Goal: Task Accomplishment & Management: Use online tool/utility

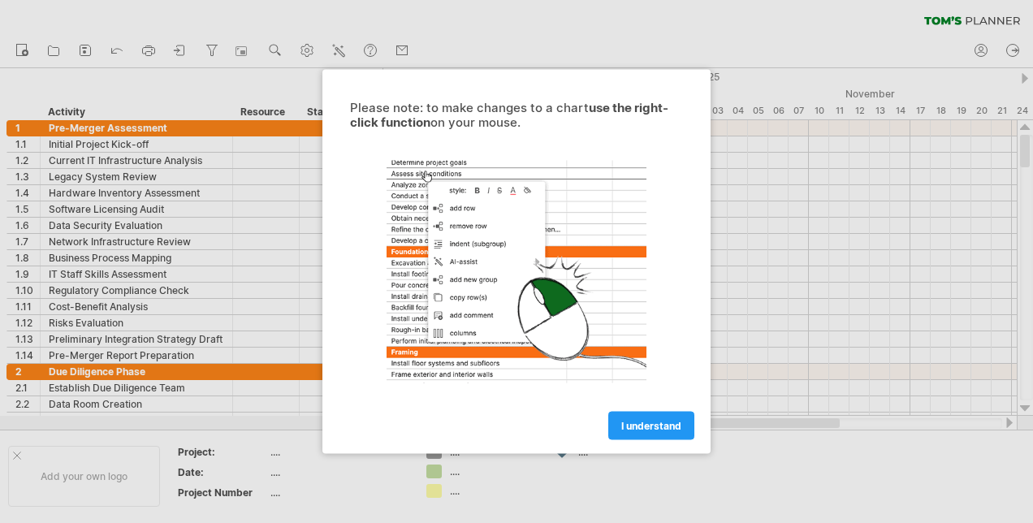
click at [667, 421] on span "I understand" at bounding box center [651, 426] width 60 height 12
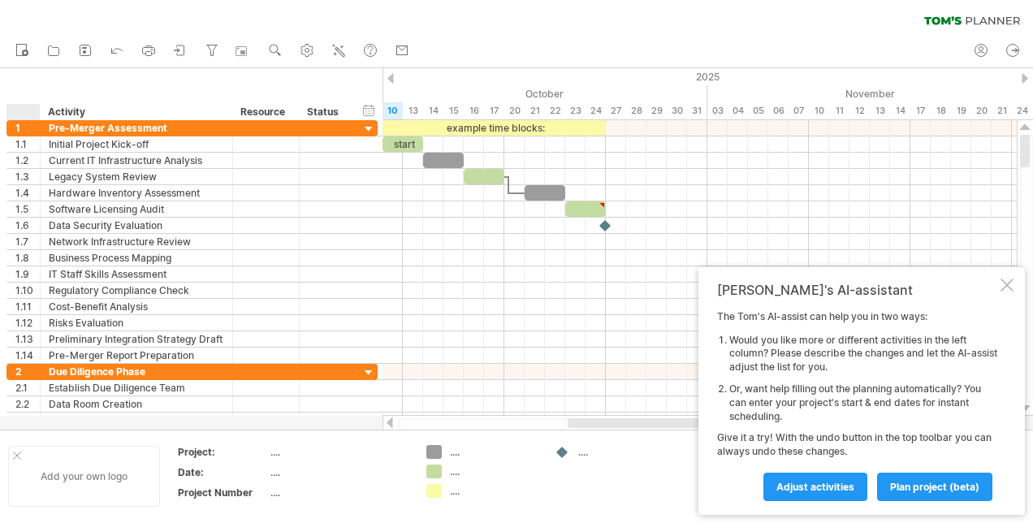
click at [18, 453] on div at bounding box center [17, 455] width 8 height 8
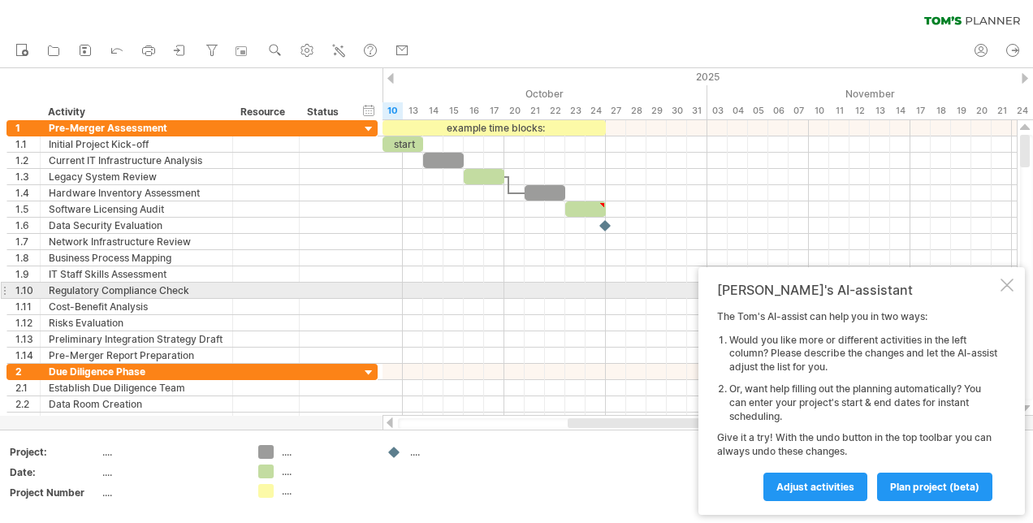
click at [1008, 287] on div at bounding box center [1006, 284] width 13 height 13
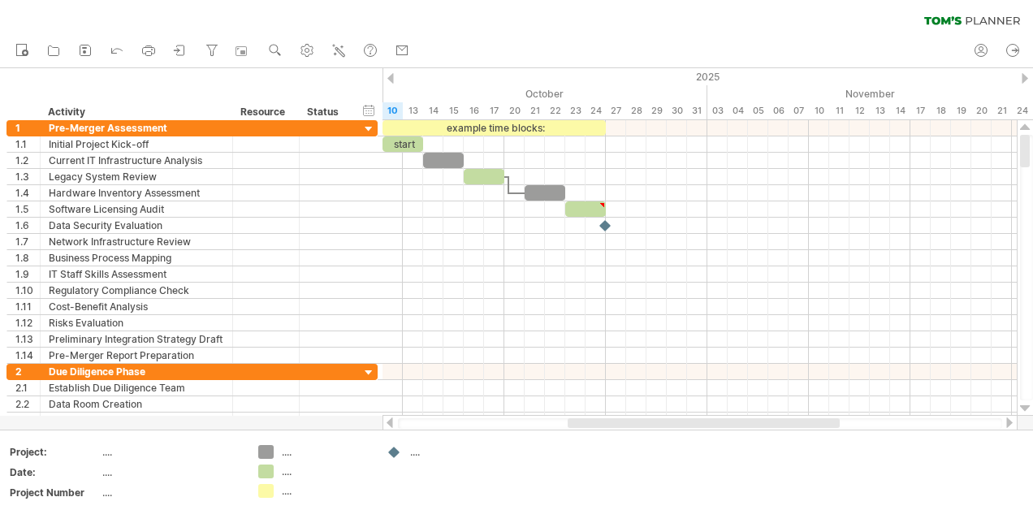
click at [476, 425] on div at bounding box center [700, 423] width 604 height 11
drag, startPoint x: 476, startPoint y: 425, endPoint x: 430, endPoint y: 427, distance: 45.5
click at [430, 427] on div at bounding box center [700, 423] width 604 height 11
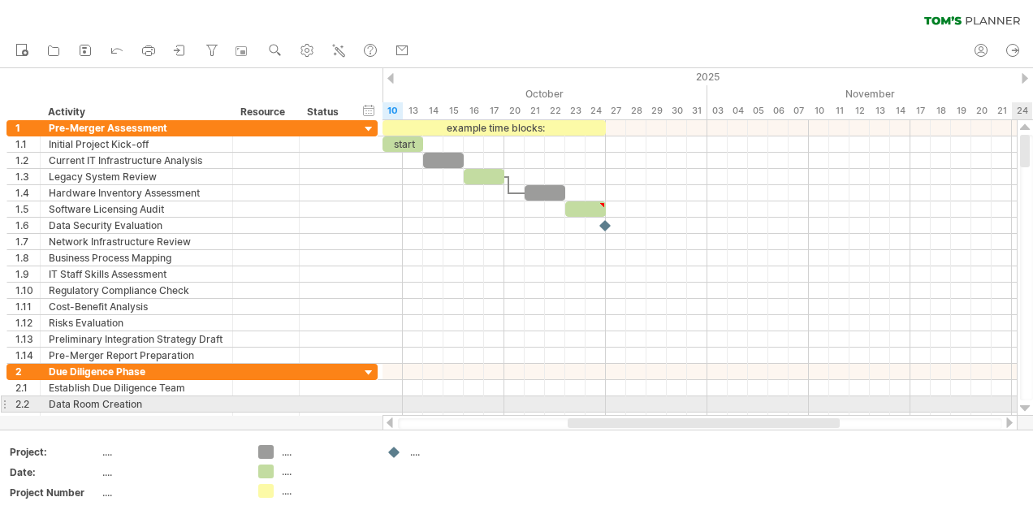
click at [1025, 407] on div at bounding box center [1025, 408] width 11 height 13
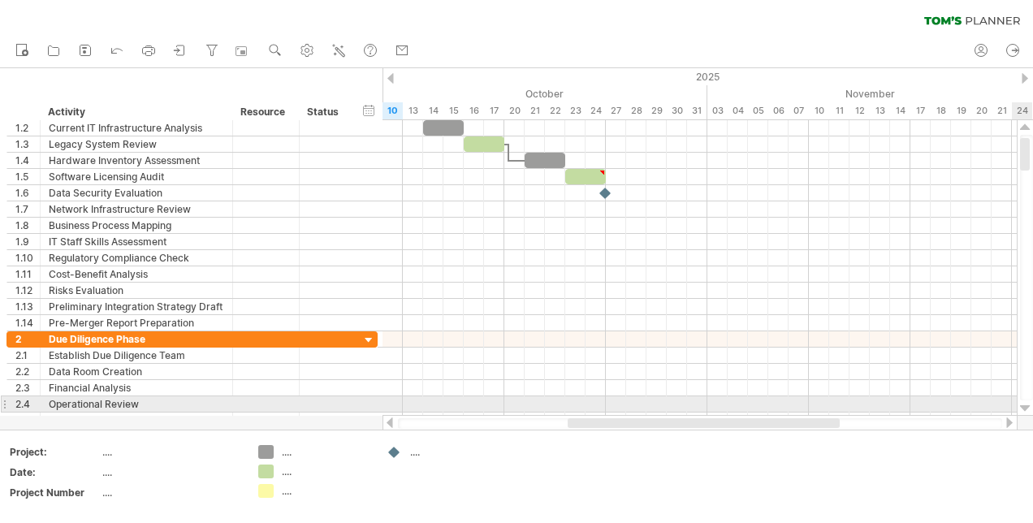
click at [1025, 407] on div at bounding box center [1025, 408] width 11 height 13
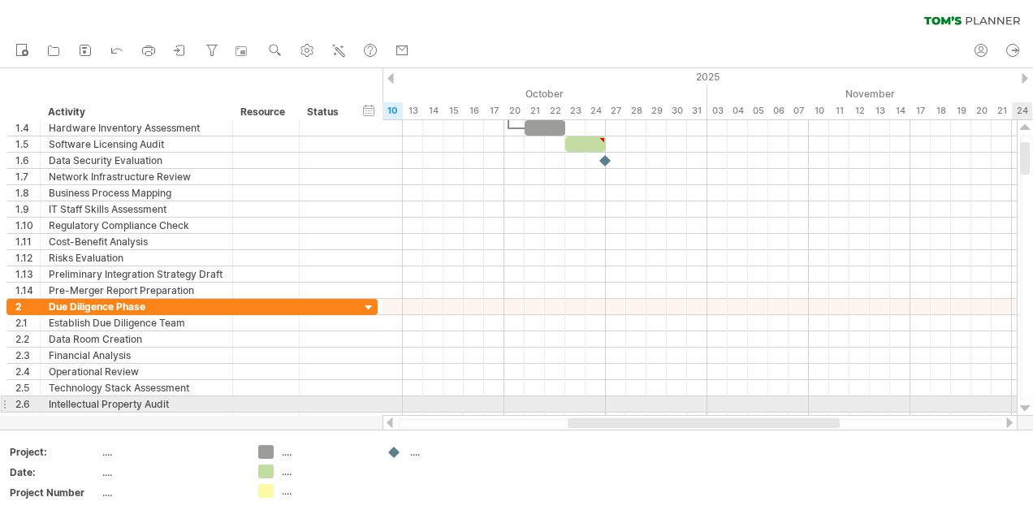
click at [1025, 407] on div at bounding box center [1025, 408] width 11 height 13
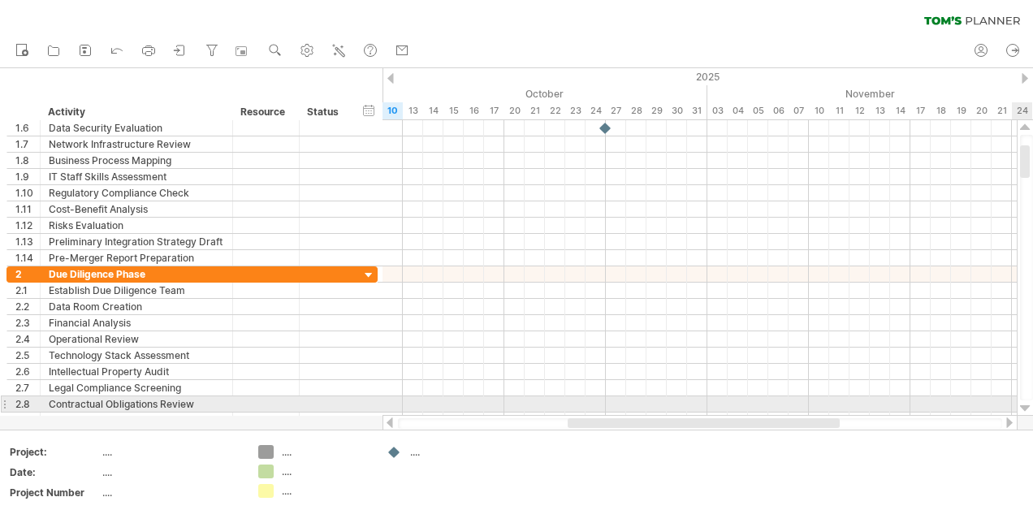
click at [1025, 407] on div at bounding box center [1025, 408] width 11 height 13
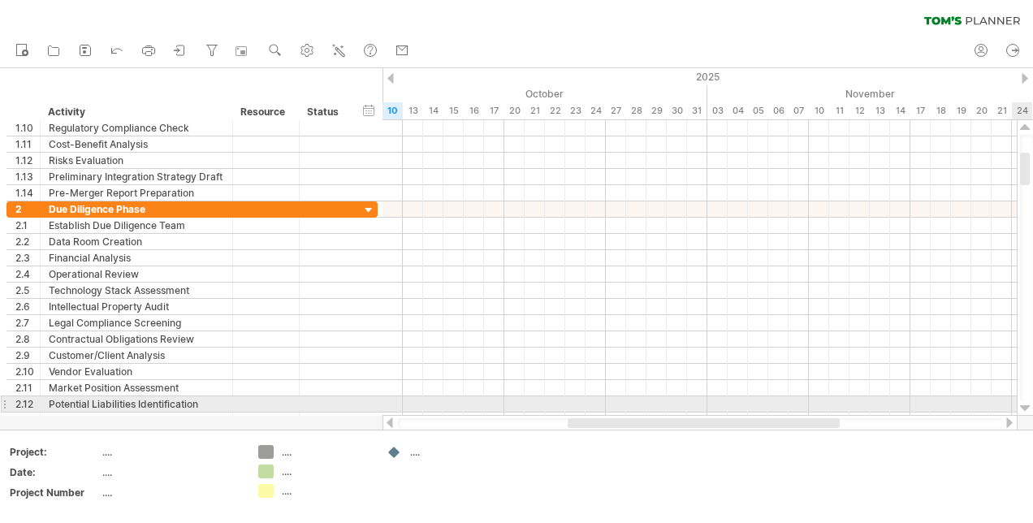
click at [1025, 407] on div at bounding box center [1025, 408] width 11 height 13
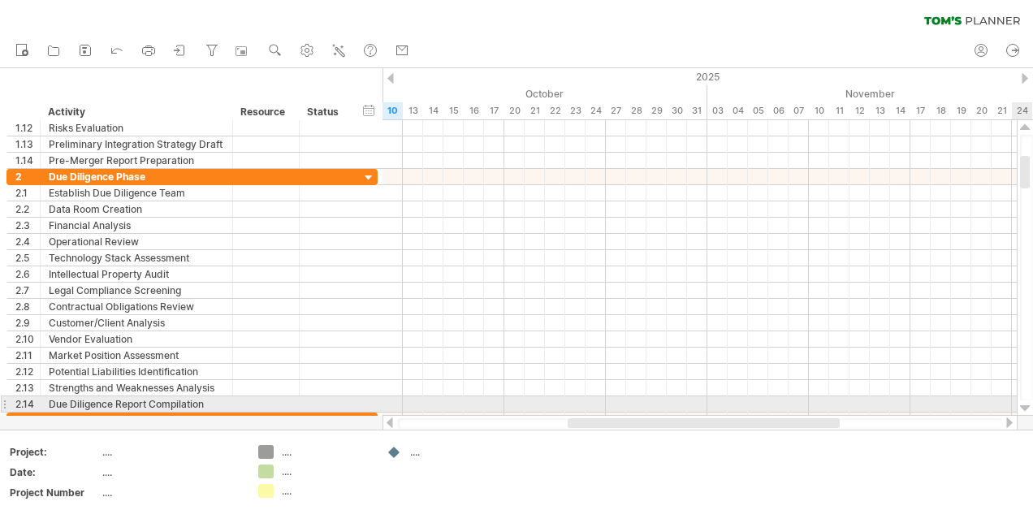
click at [1025, 407] on div at bounding box center [1025, 408] width 11 height 13
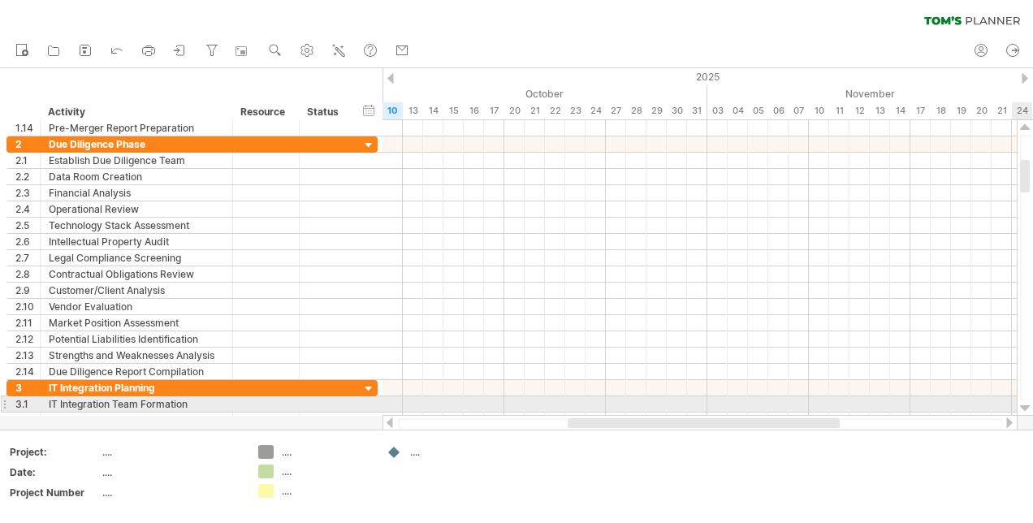
click at [1025, 407] on div at bounding box center [1025, 408] width 11 height 13
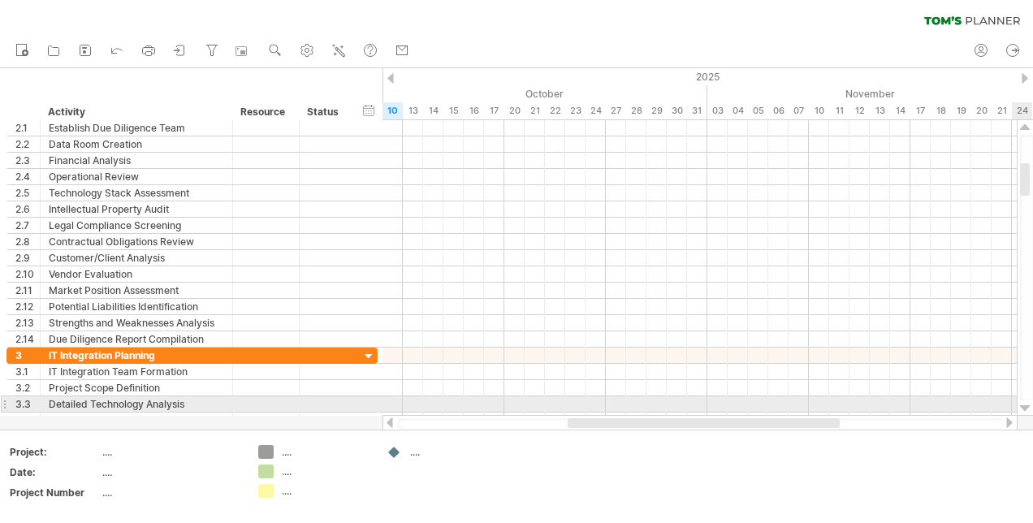
click at [1025, 407] on div at bounding box center [1025, 408] width 11 height 13
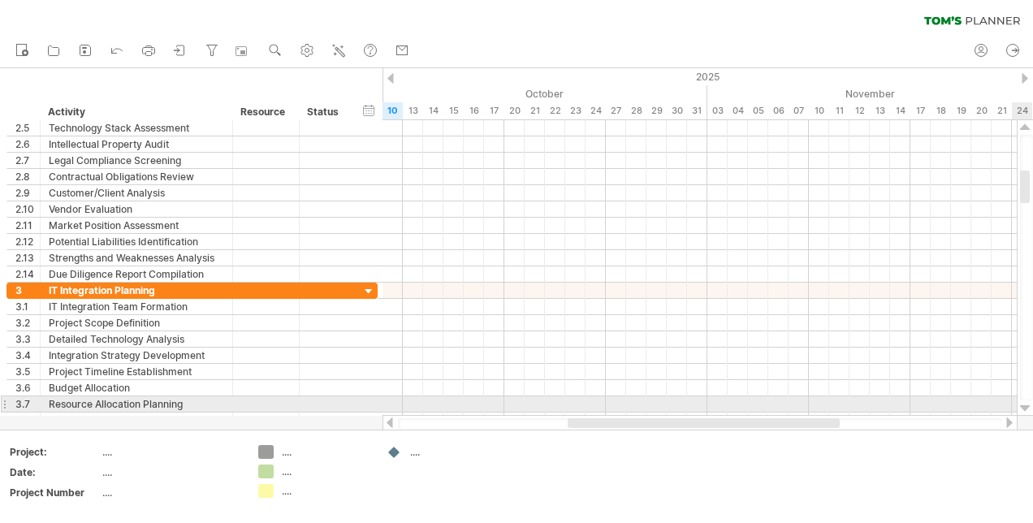
click at [1025, 407] on div at bounding box center [1025, 408] width 11 height 13
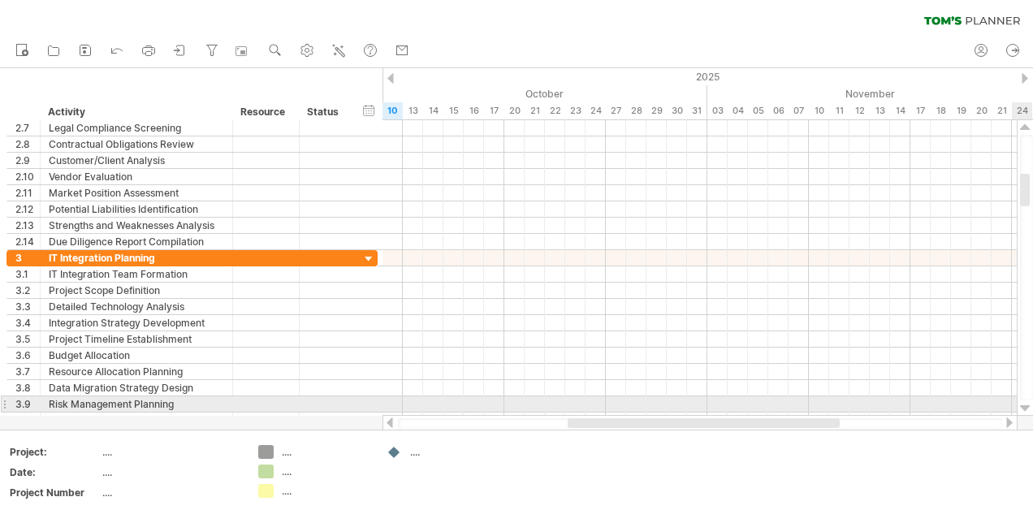
click at [1025, 407] on div at bounding box center [1025, 408] width 11 height 13
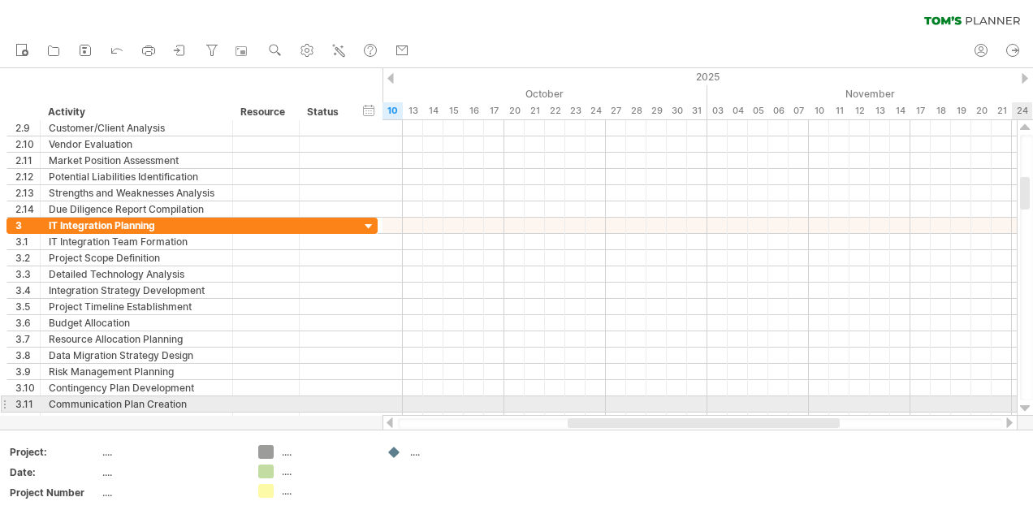
click at [1025, 407] on div at bounding box center [1025, 408] width 11 height 13
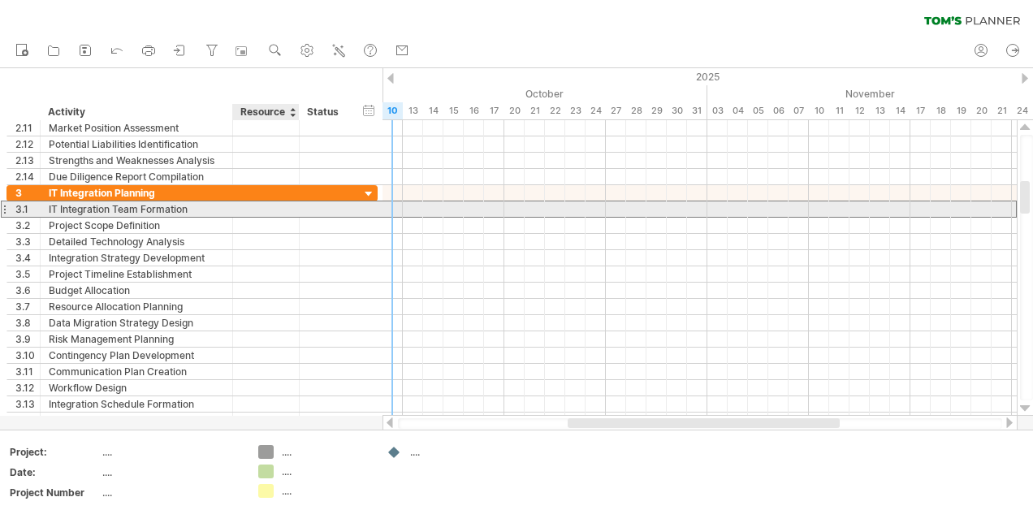
click at [261, 207] on div at bounding box center [266, 208] width 50 height 15
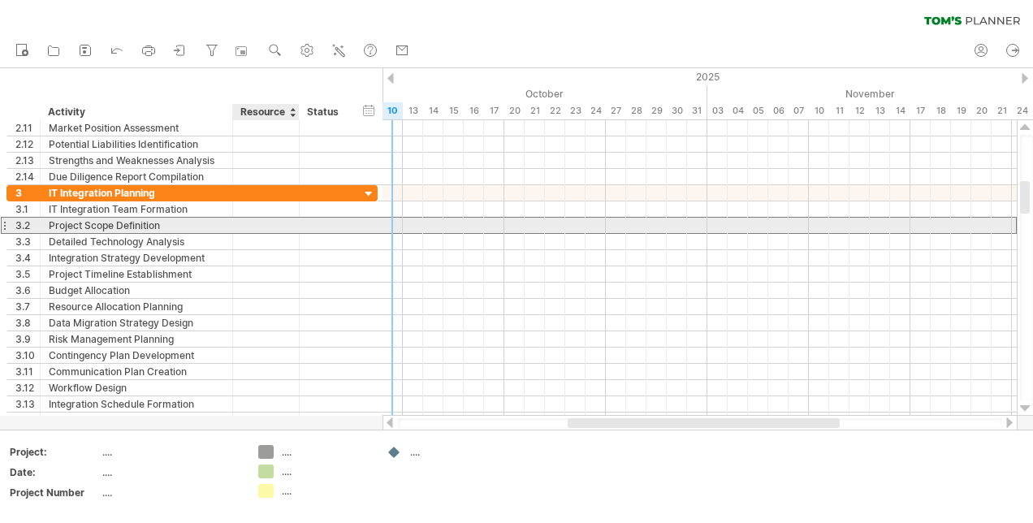
click at [255, 222] on div at bounding box center [266, 225] width 50 height 15
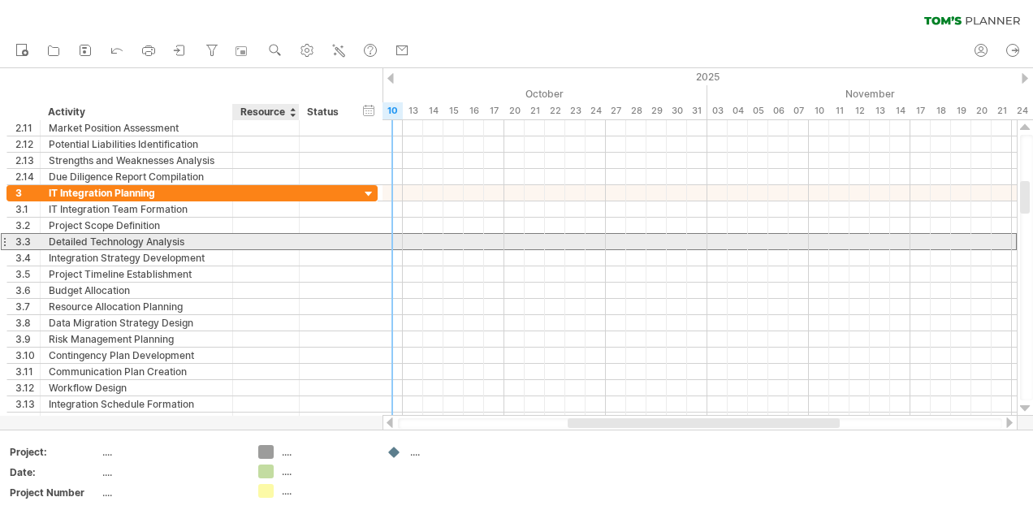
click at [252, 239] on div at bounding box center [266, 241] width 50 height 15
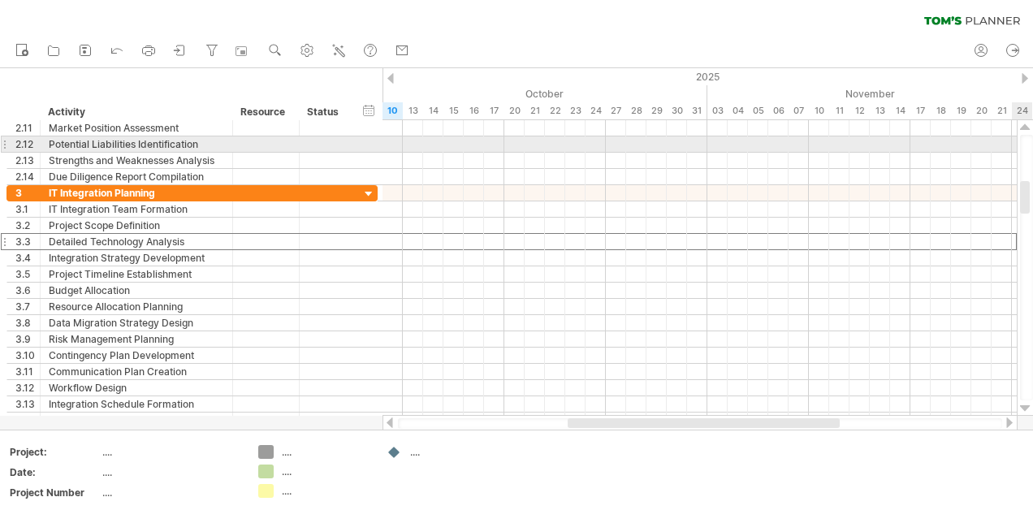
click at [1025, 144] on div at bounding box center [1026, 267] width 13 height 265
click at [1026, 144] on div at bounding box center [1026, 267] width 13 height 265
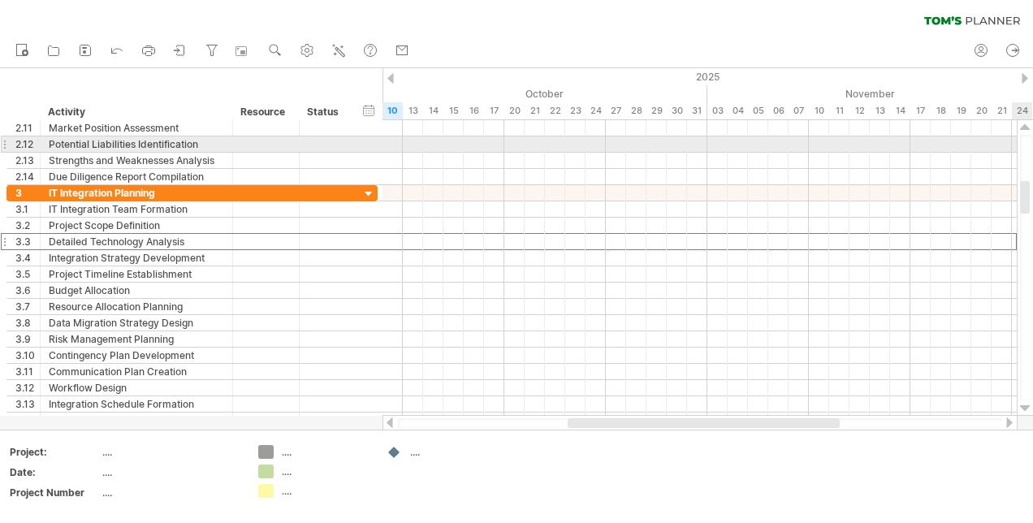
click at [1026, 144] on div at bounding box center [1026, 267] width 13 height 265
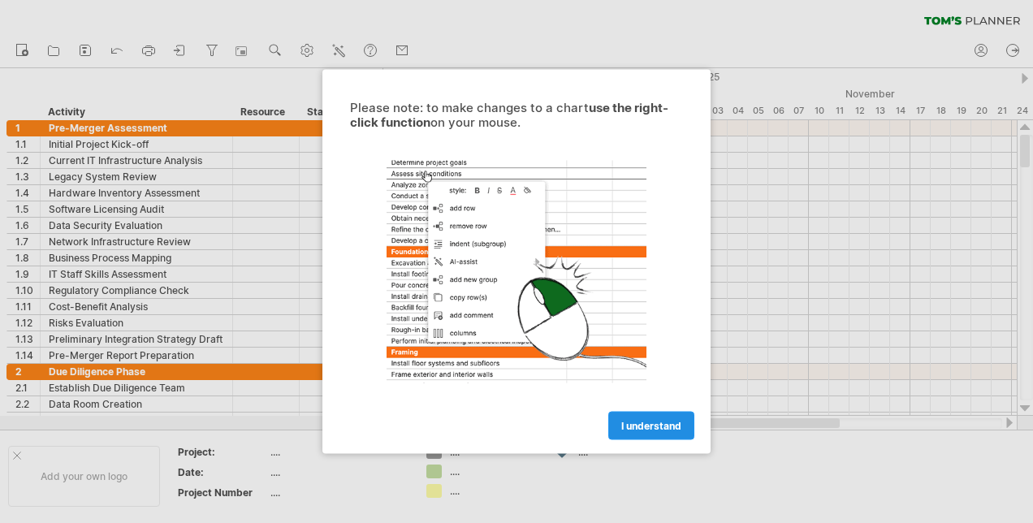
click at [657, 422] on span "I understand" at bounding box center [651, 426] width 60 height 12
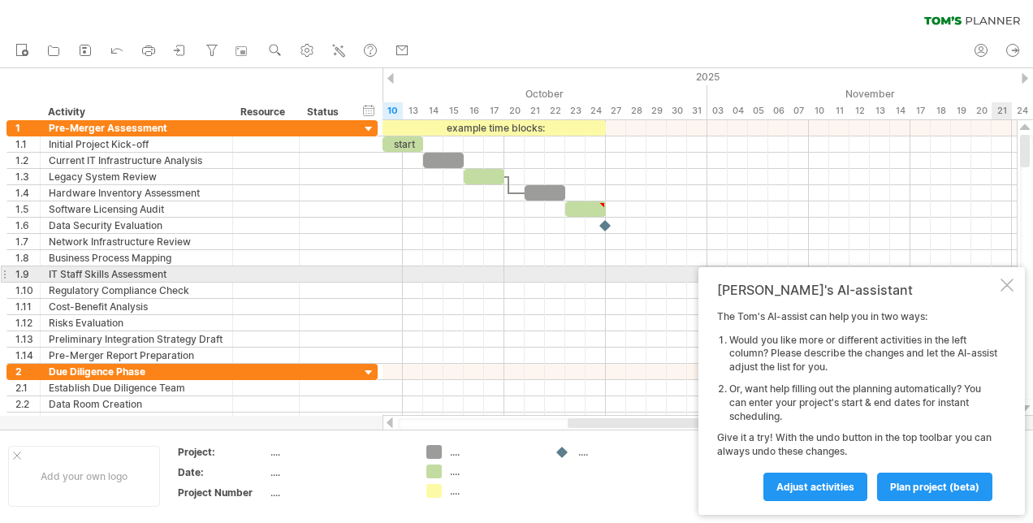
click at [1005, 282] on div at bounding box center [1006, 284] width 13 height 13
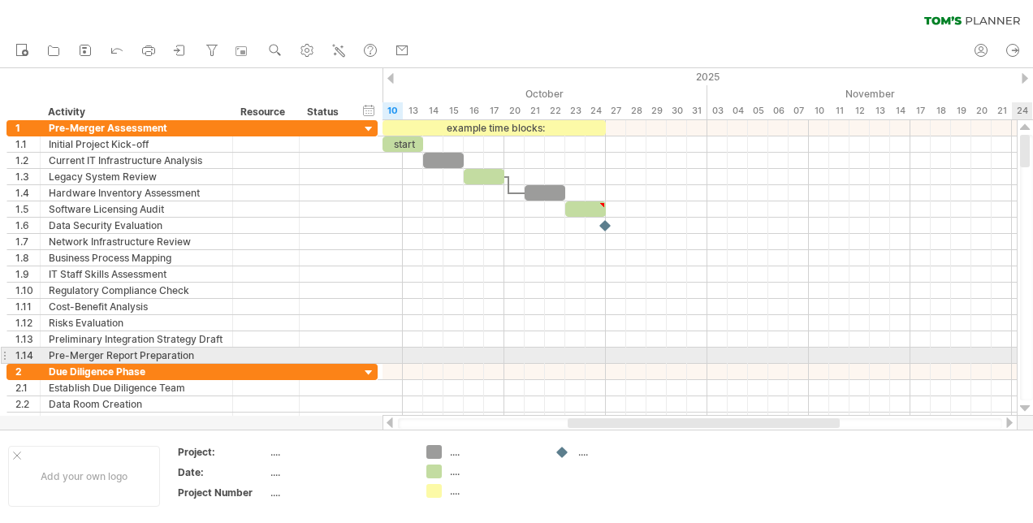
click at [1021, 362] on div at bounding box center [1026, 267] width 13 height 265
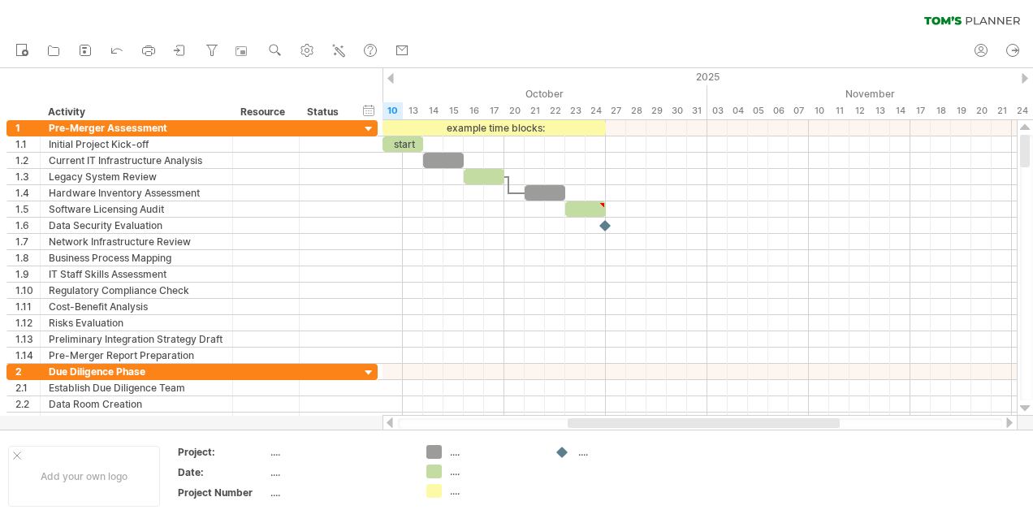
click at [402, 424] on div at bounding box center [700, 423] width 604 height 11
drag, startPoint x: 402, startPoint y: 424, endPoint x: 387, endPoint y: 422, distance: 14.7
click at [387, 422] on div at bounding box center [699, 423] width 635 height 16
click at [387, 422] on div at bounding box center [389, 422] width 13 height 11
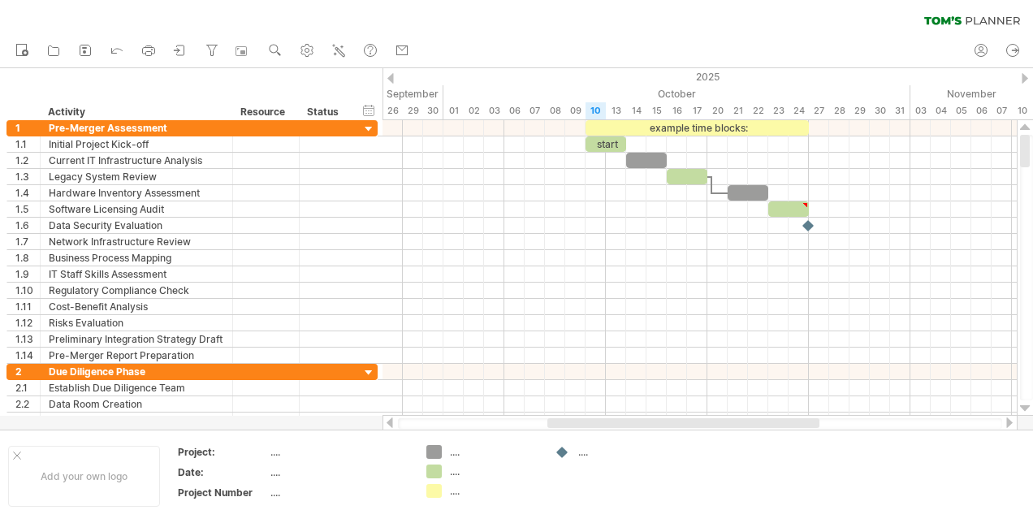
click at [387, 422] on div at bounding box center [389, 422] width 13 height 11
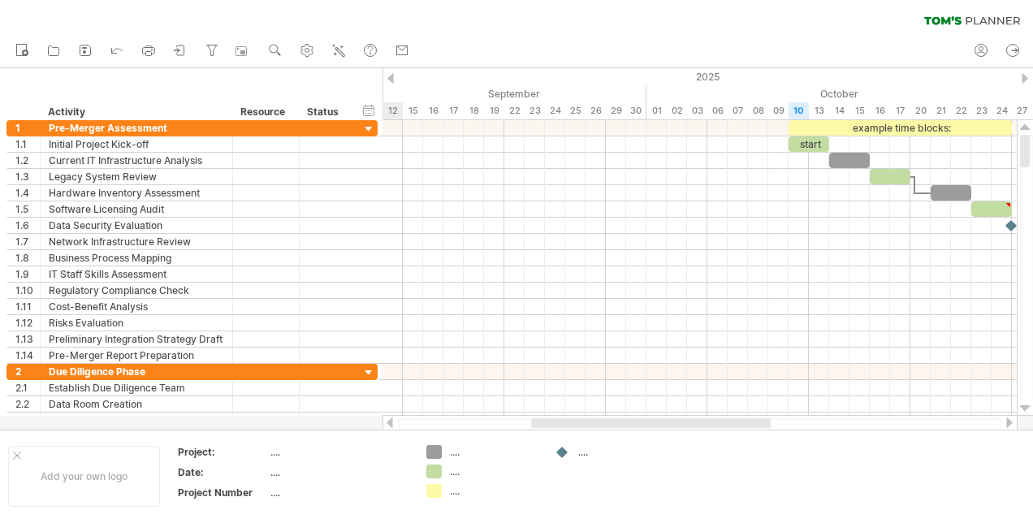
click at [387, 422] on div at bounding box center [389, 422] width 13 height 11
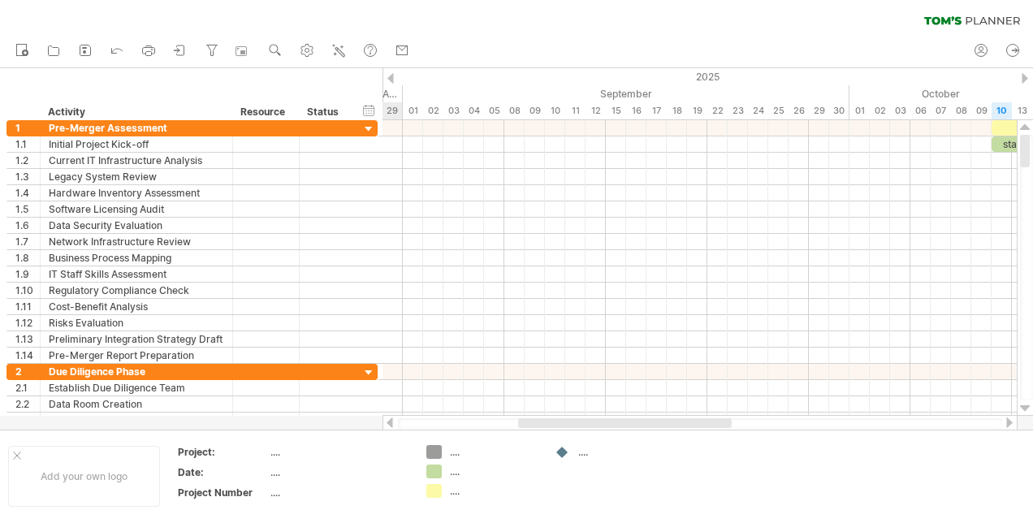
click at [387, 422] on div at bounding box center [389, 422] width 13 height 11
click at [83, 50] on icon at bounding box center [85, 50] width 16 height 16
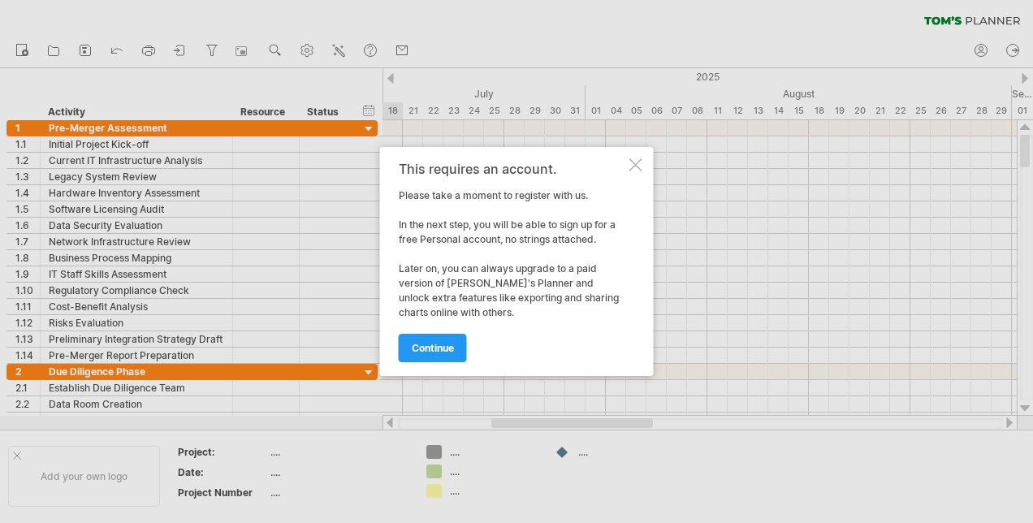
click at [633, 166] on div at bounding box center [635, 164] width 13 height 13
